Goal: Information Seeking & Learning: Learn about a topic

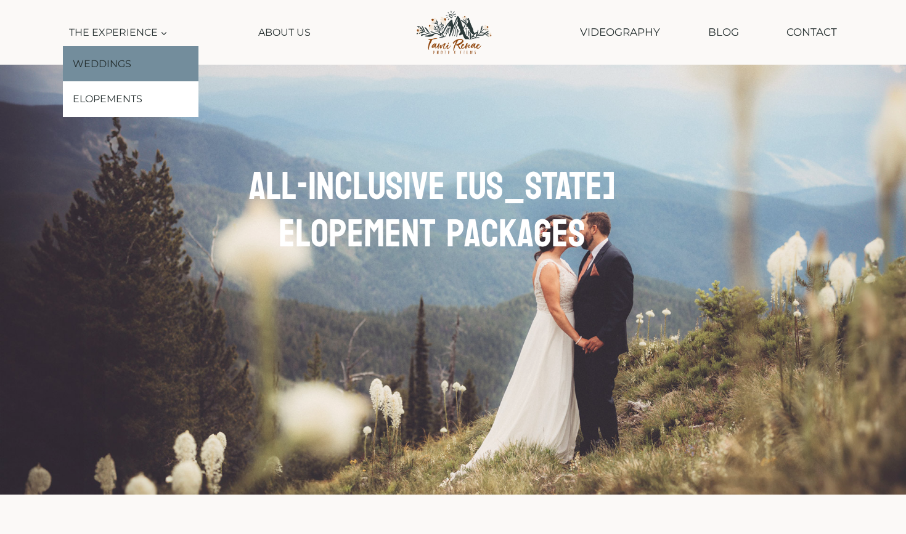
click at [125, 62] on link "Weddings" at bounding box center [131, 64] width 136 height 36
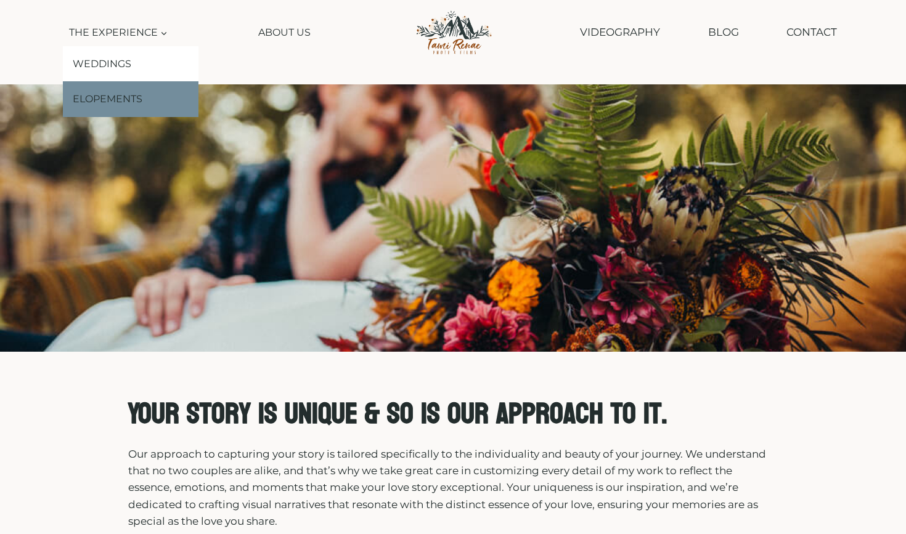
click at [131, 99] on link "Elopements" at bounding box center [131, 99] width 136 height 36
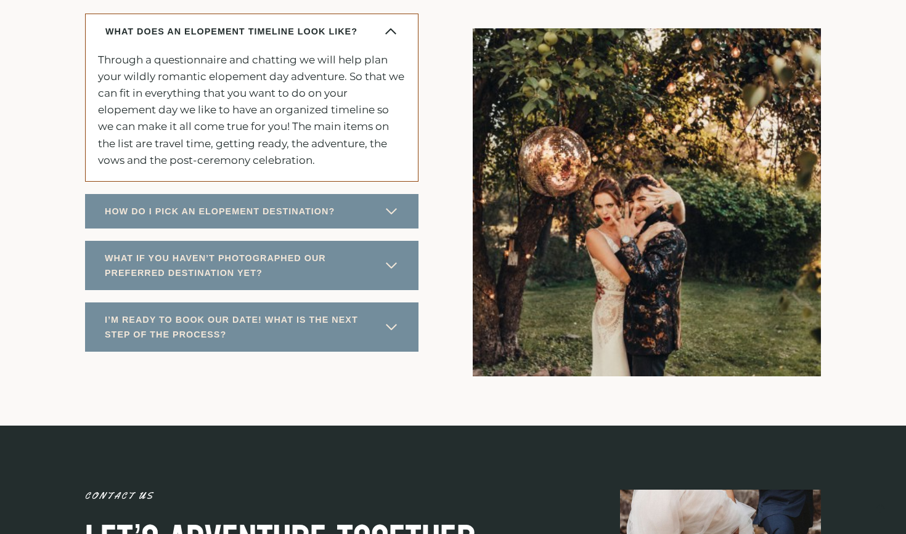
scroll to position [6120, 0]
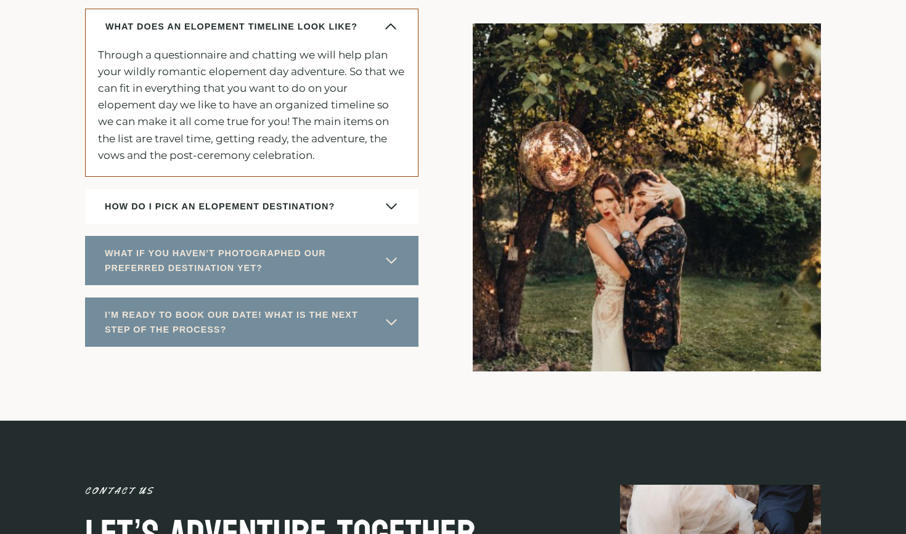
click at [393, 199] on span at bounding box center [391, 206] width 15 height 15
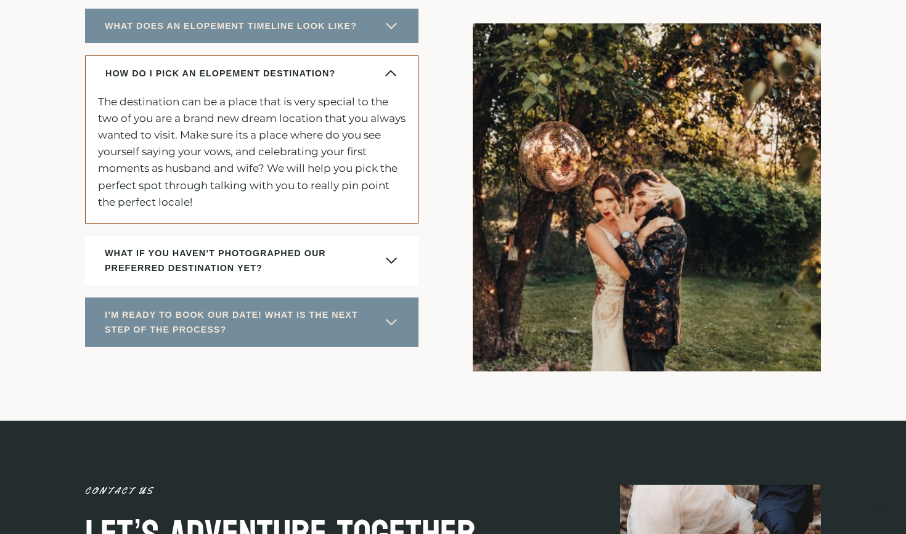
click at [394, 253] on span at bounding box center [391, 260] width 15 height 15
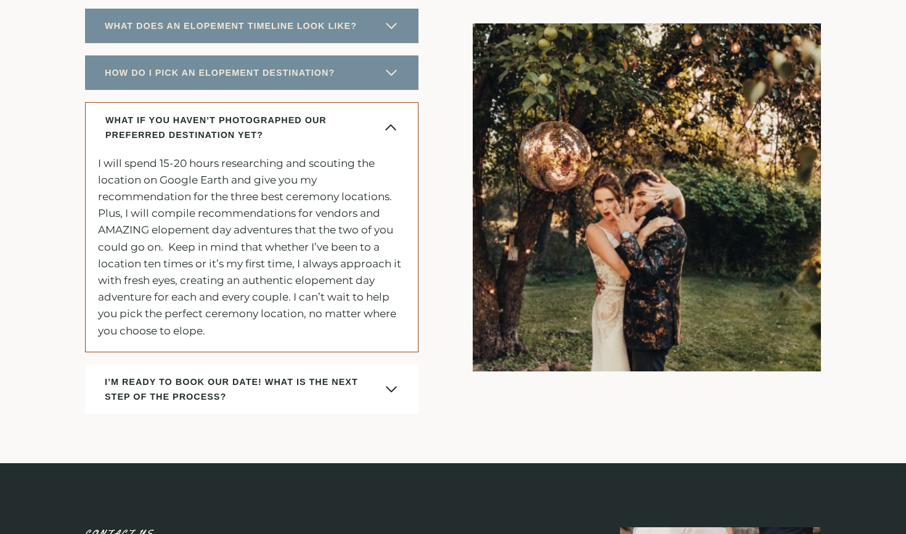
click at [393, 382] on span at bounding box center [391, 389] width 15 height 15
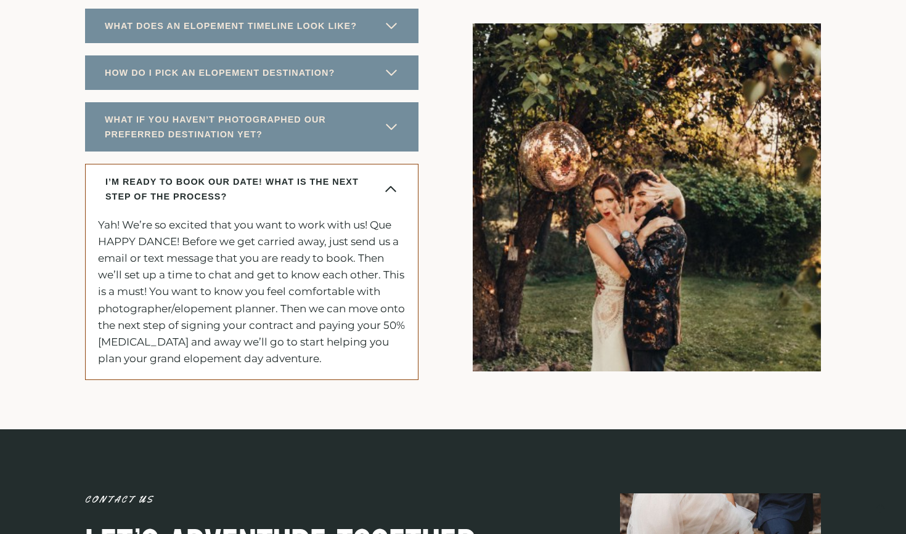
click at [420, 341] on div "Got Questions? WHAT DOES AN ELOPEMENT TIMELINE LOOK LIKE? Through a questionnai…" at bounding box center [452, 154] width 795 height 549
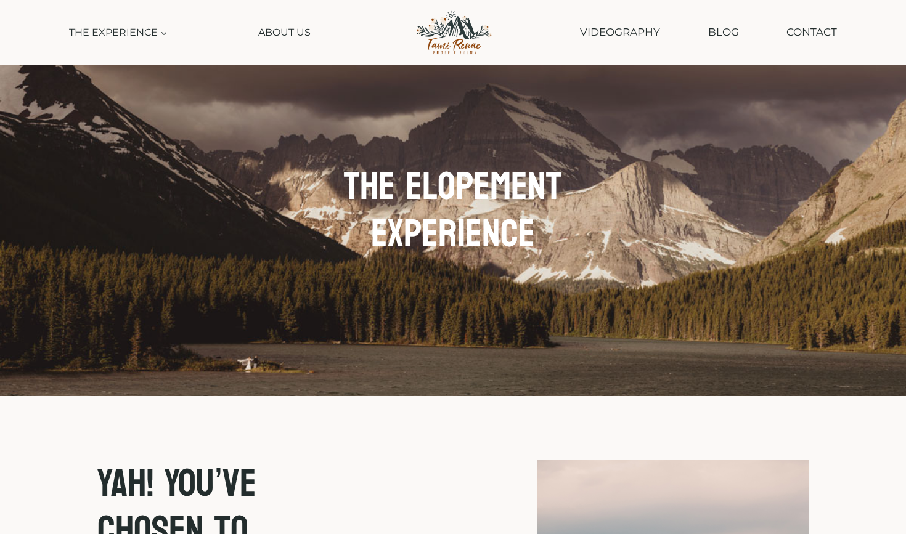
scroll to position [0, 0]
click at [292, 27] on link "About Us" at bounding box center [285, 32] width 64 height 28
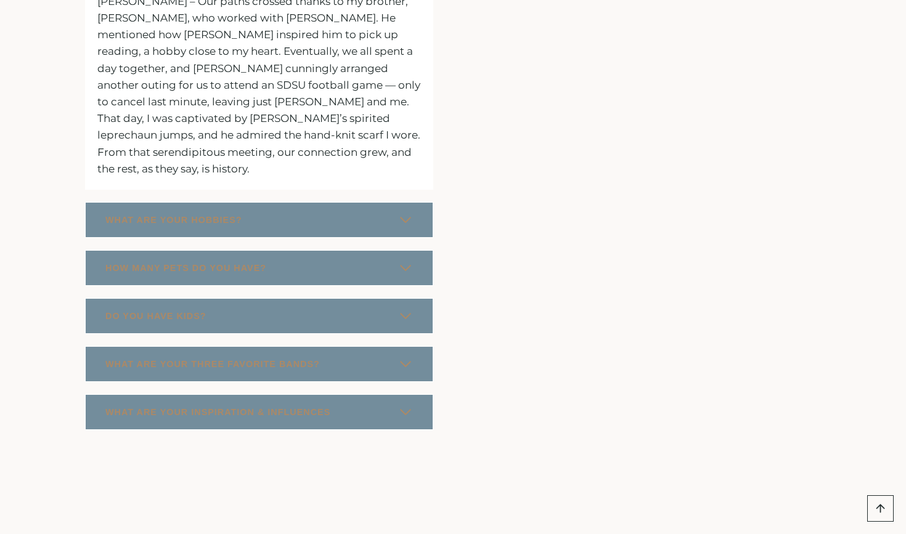
scroll to position [1940, 0]
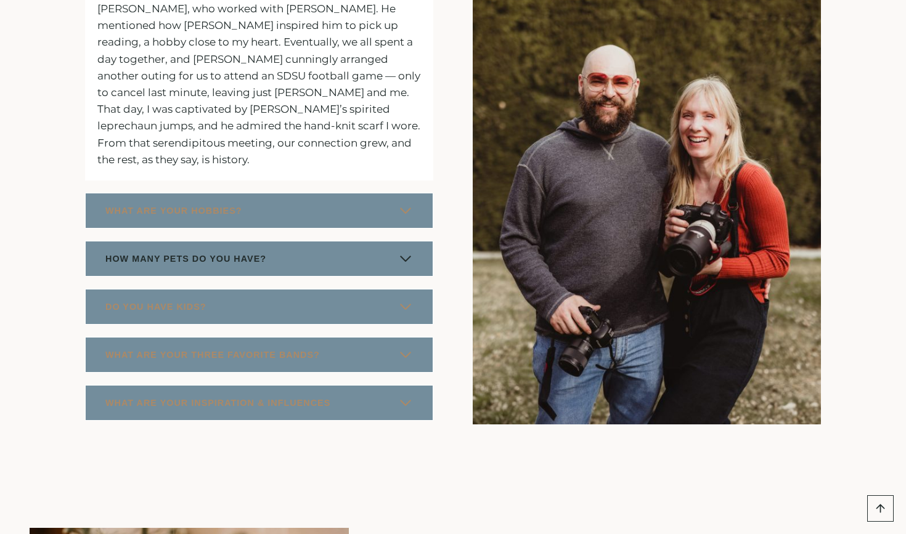
click at [404, 251] on span at bounding box center [405, 258] width 15 height 15
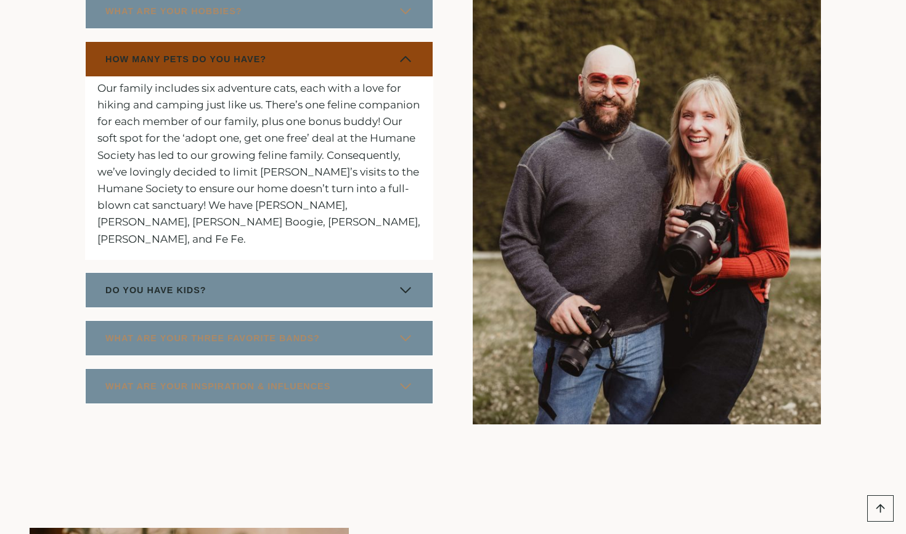
click at [404, 283] on span at bounding box center [405, 290] width 15 height 15
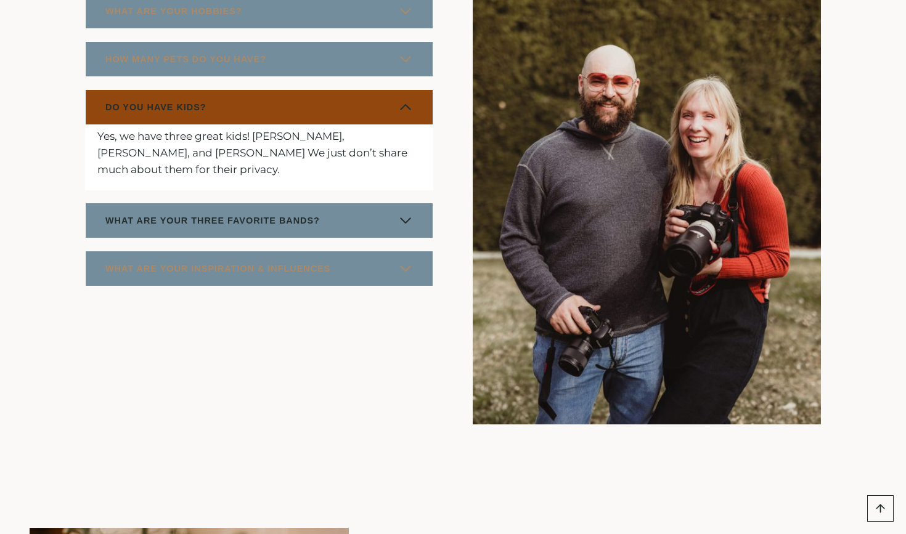
click at [415, 203] on button "WHAT ARE YOUR THREE FAVORITE BANDS?" at bounding box center [259, 221] width 348 height 36
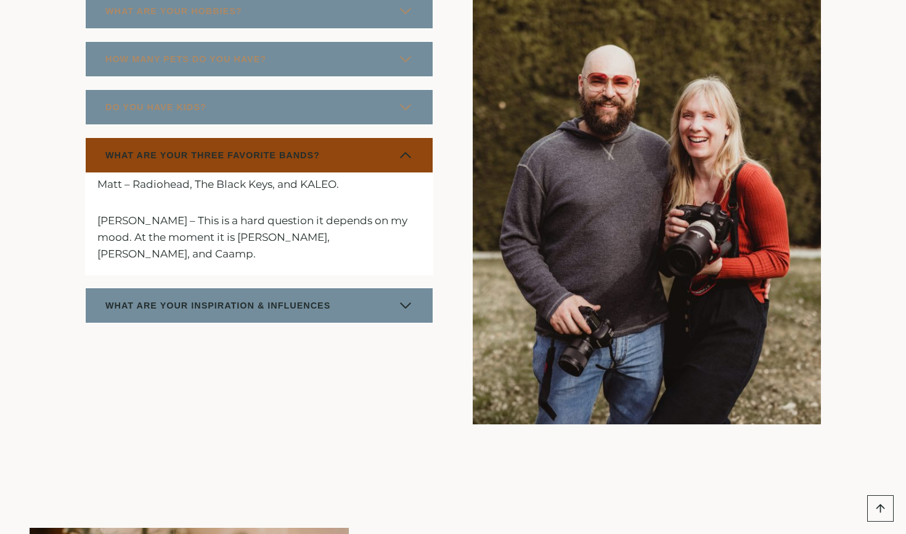
click at [407, 298] on span at bounding box center [405, 305] width 15 height 15
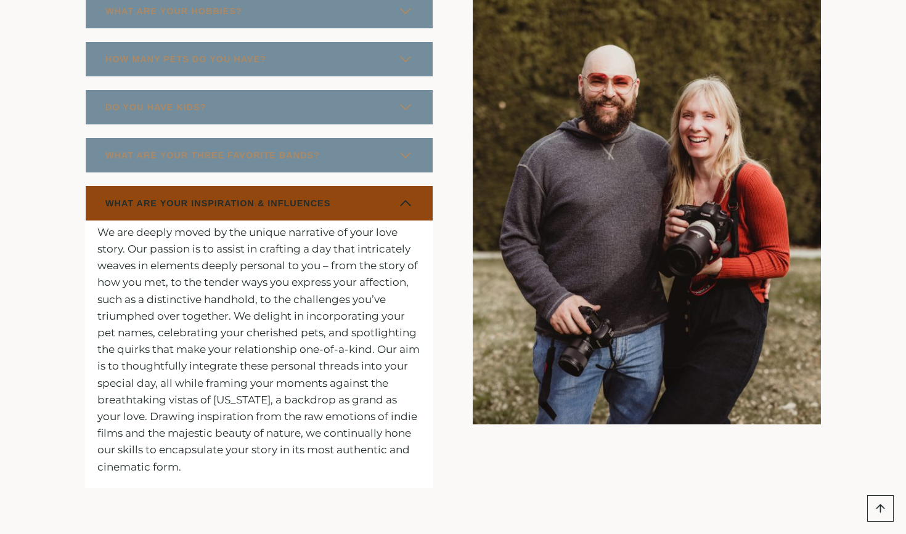
click at [446, 321] on div "Fun Facts About Us HOW DID YOU MEET? Tami – Our paths crossed thanks to my brot…" at bounding box center [452, 195] width 795 height 716
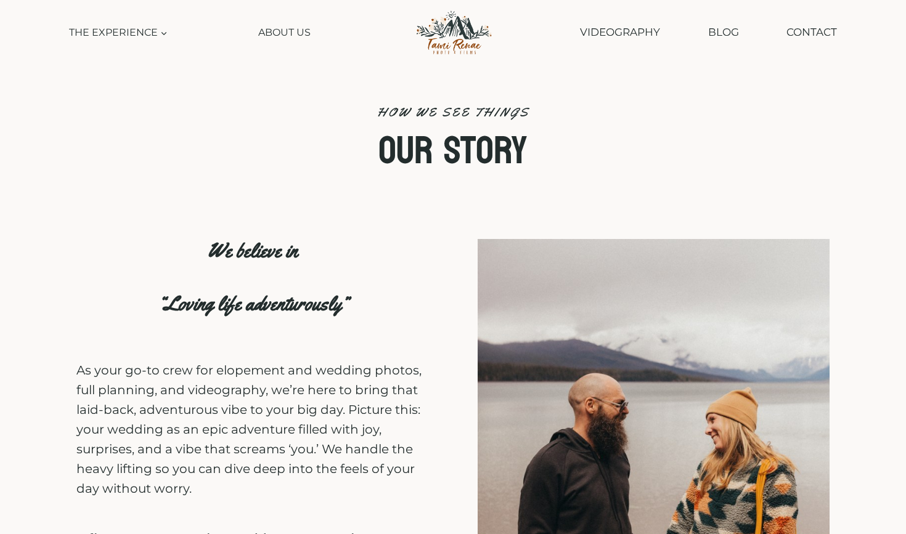
scroll to position [0, 0]
click at [725, 47] on link "Blog" at bounding box center [722, 32] width 43 height 31
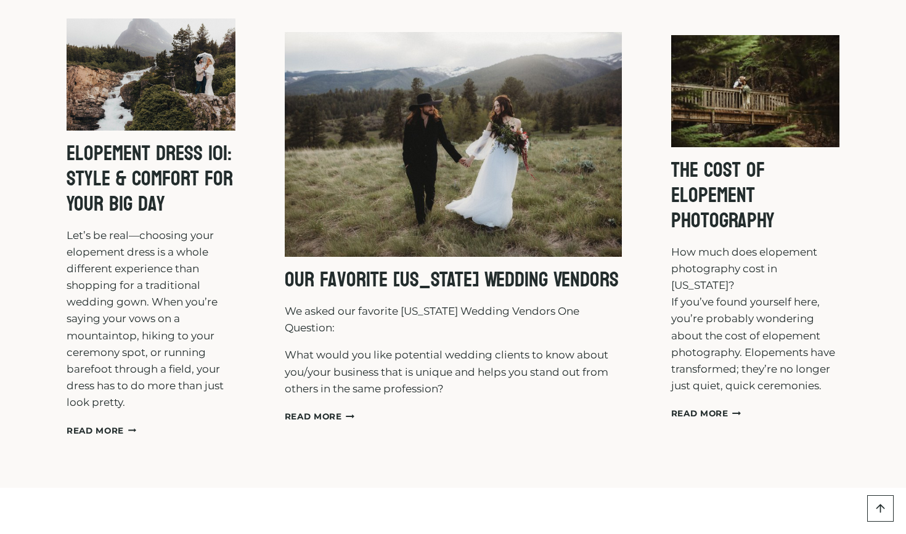
scroll to position [213, 0]
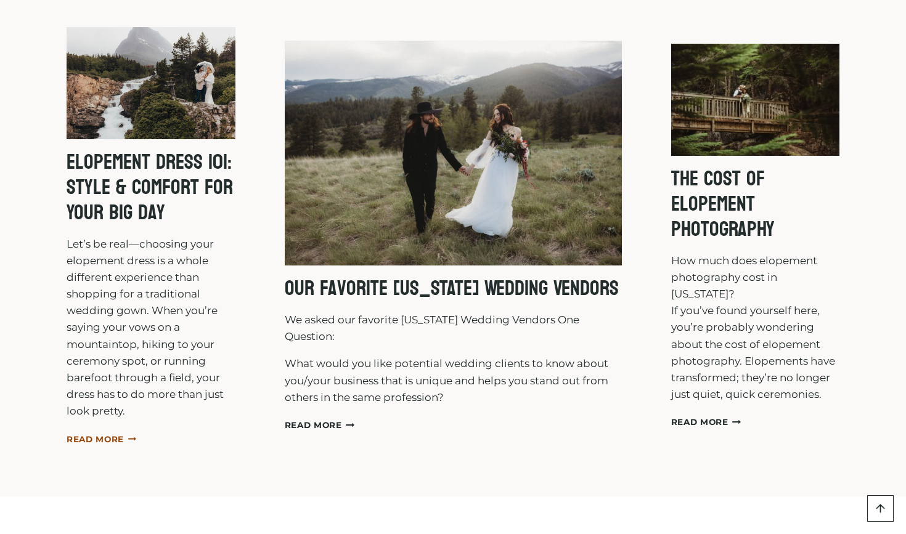
click at [123, 437] on link "Read More Elopement Dress 101: Style & Comfort for Your Big Day Continue" at bounding box center [102, 440] width 70 height 10
click at [693, 417] on link "Read More The Cost of Elopement Photography Continue" at bounding box center [706, 422] width 70 height 10
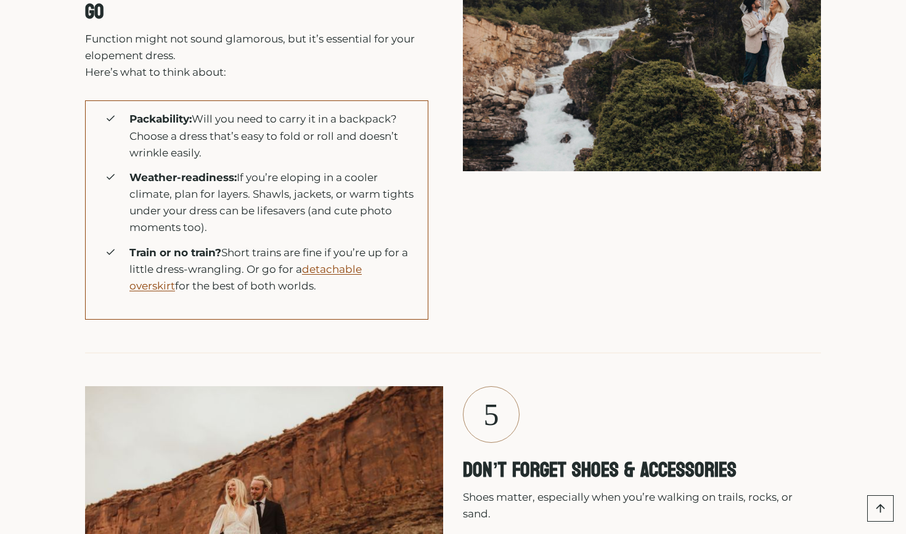
scroll to position [4207, 0]
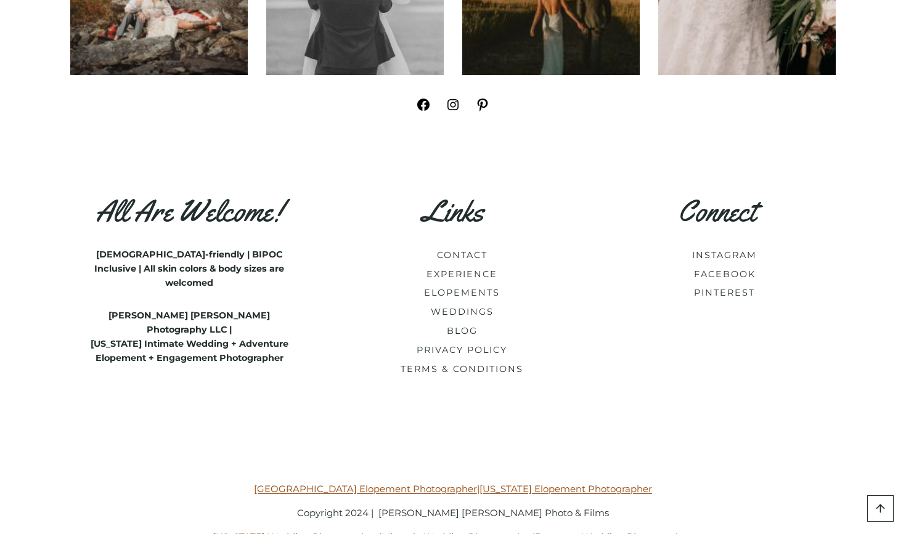
scroll to position [6735, 0]
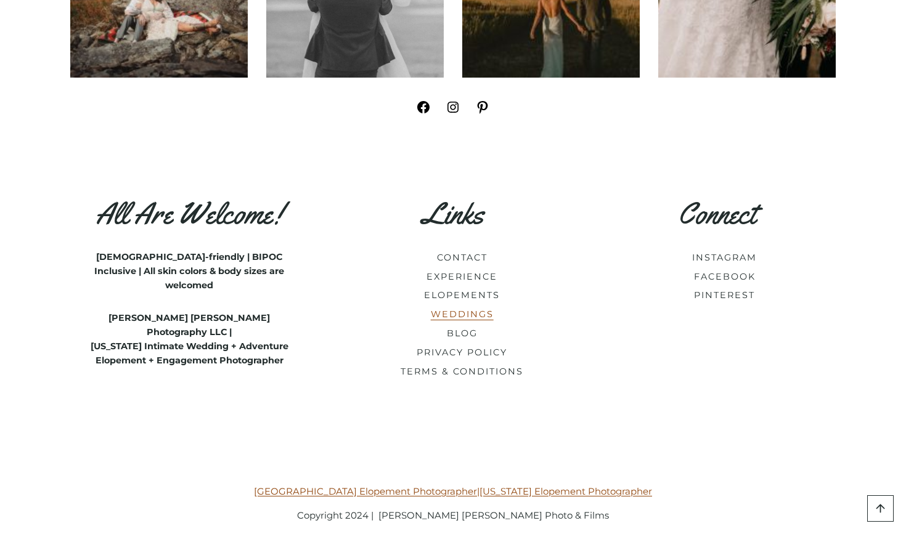
click at [451, 309] on link "WEDDINGS" at bounding box center [462, 314] width 63 height 11
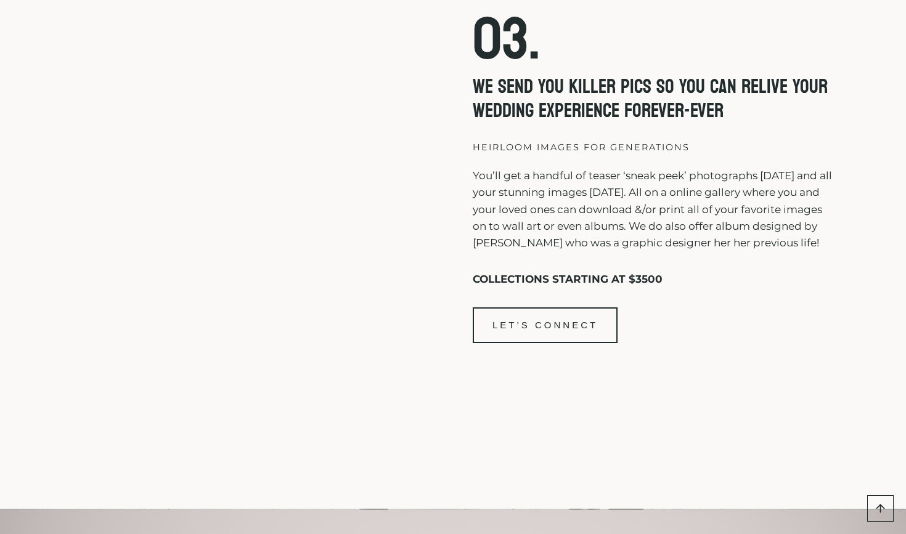
scroll to position [3299, 0]
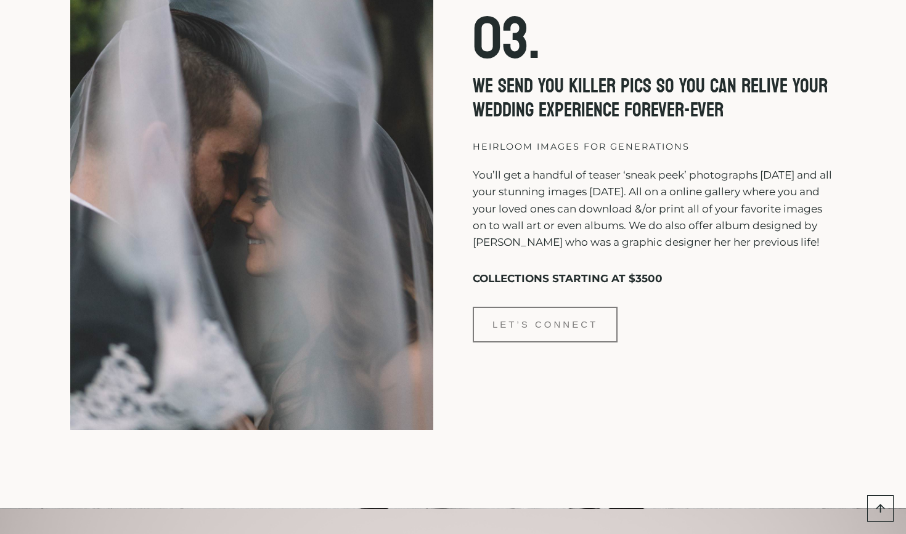
click at [528, 343] on span "LET’S CONNECT" at bounding box center [545, 325] width 145 height 36
click at [531, 343] on span "LET’S CONNECT" at bounding box center [545, 325] width 145 height 36
click at [548, 332] on span "LET’S CONNECT" at bounding box center [544, 324] width 105 height 15
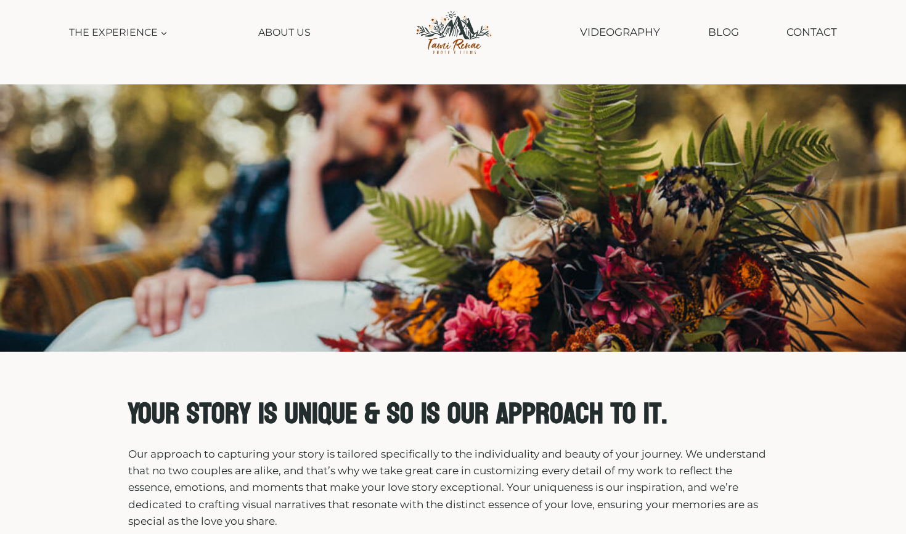
scroll to position [0, 0]
